Goal: Go to known website: Access a specific website the user already knows

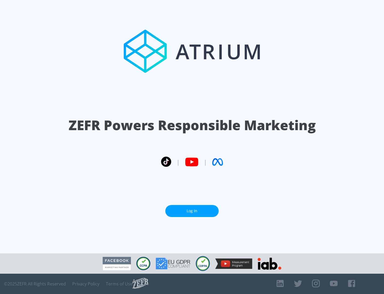
click at [192, 208] on link "Log In" at bounding box center [192, 211] width 53 height 12
